Goal: Task Accomplishment & Management: Use online tool/utility

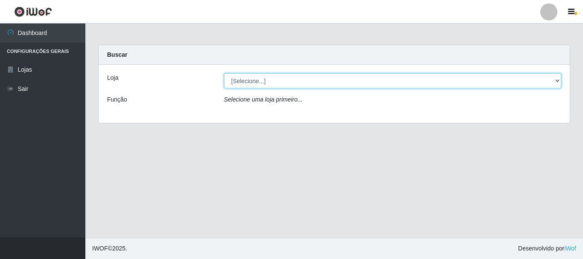
click at [556, 80] on select "[Selecione...] Nordestão - Alecrim" at bounding box center [393, 80] width 338 height 15
select select "453"
click at [224, 73] on select "[Selecione...] Nordestão - Alecrim" at bounding box center [393, 80] width 338 height 15
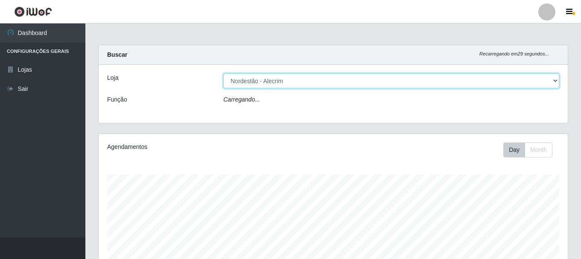
scroll to position [177, 469]
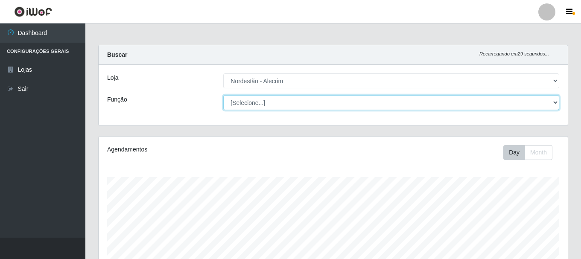
click at [555, 103] on select "[Selecione...] Balconista + Balconista de Padaria Balconista de Padaria ++ Emba…" at bounding box center [391, 102] width 336 height 15
click at [223, 95] on select "[Selecione...] Balconista + Balconista de Padaria Balconista de Padaria ++ Emba…" at bounding box center [391, 102] width 336 height 15
click at [555, 104] on select "[Selecione...] Balconista + Balconista de Padaria Balconista de Padaria ++ Emba…" at bounding box center [391, 102] width 336 height 15
select select "1"
click at [223, 95] on select "[Selecione...] Balconista + Balconista de Padaria Balconista de Padaria ++ Emba…" at bounding box center [391, 102] width 336 height 15
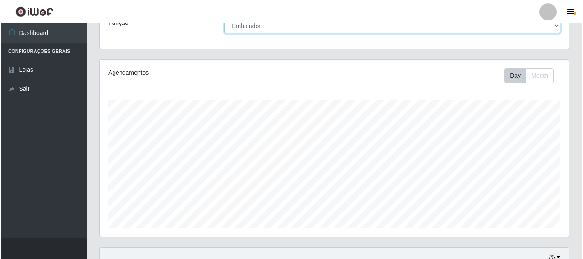
scroll to position [200, 0]
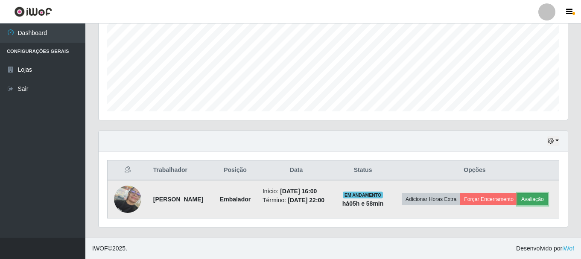
click at [518, 204] on button "Avaliação" at bounding box center [533, 199] width 30 height 12
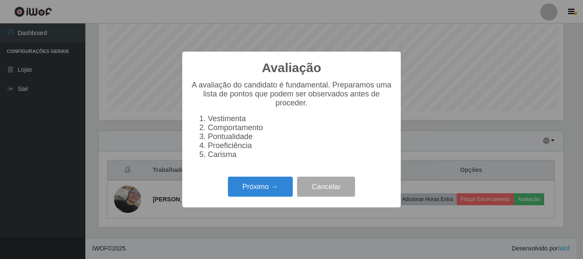
scroll to position [177, 465]
click at [255, 194] on button "Próximo →" at bounding box center [260, 187] width 65 height 20
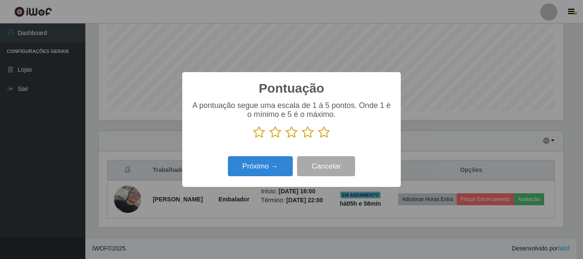
click at [324, 136] on icon at bounding box center [324, 132] width 12 height 13
click at [318, 139] on input "radio" at bounding box center [318, 139] width 0 height 0
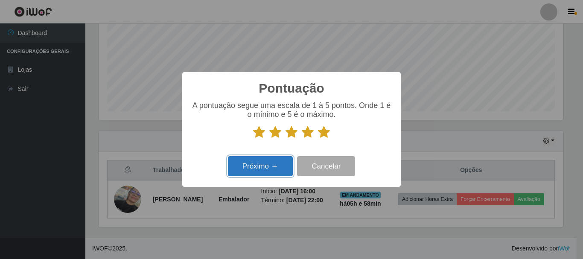
click at [287, 161] on button "Próximo →" at bounding box center [260, 166] width 65 height 20
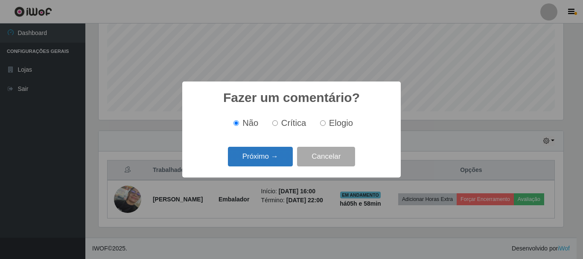
click at [271, 151] on button "Próximo →" at bounding box center [260, 157] width 65 height 20
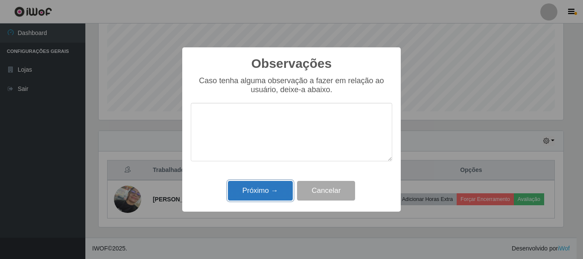
click at [285, 193] on button "Próximo →" at bounding box center [260, 191] width 65 height 20
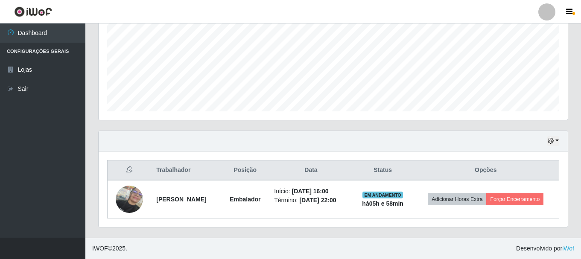
scroll to position [194, 0]
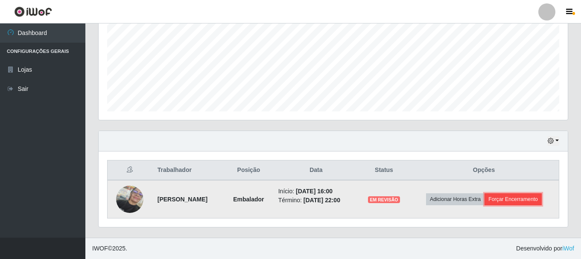
click at [523, 199] on button "Forçar Encerramento" at bounding box center [513, 199] width 57 height 12
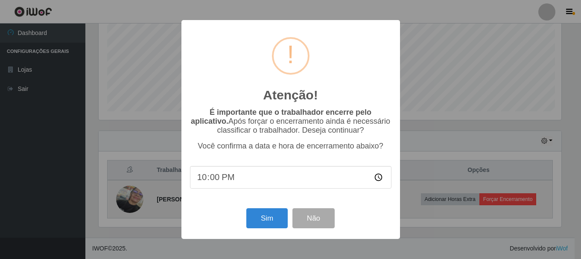
scroll to position [177, 465]
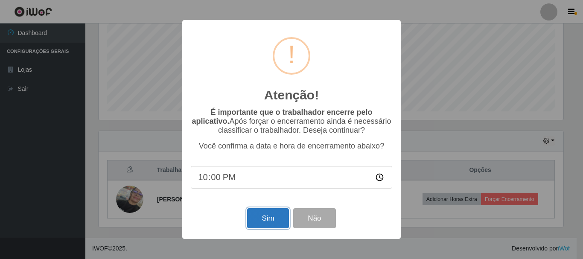
click at [282, 228] on button "Sim" at bounding box center [267, 218] width 41 height 20
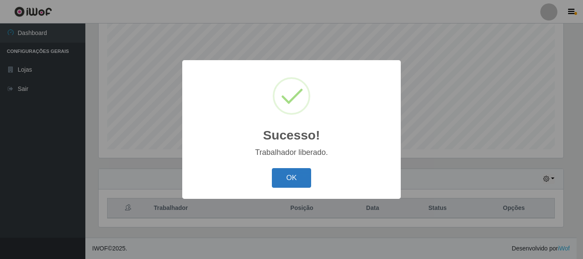
click at [290, 175] on button "OK" at bounding box center [292, 178] width 40 height 20
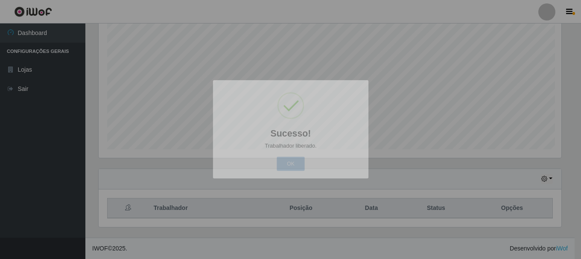
scroll to position [177, 469]
